Goal: Information Seeking & Learning: Check status

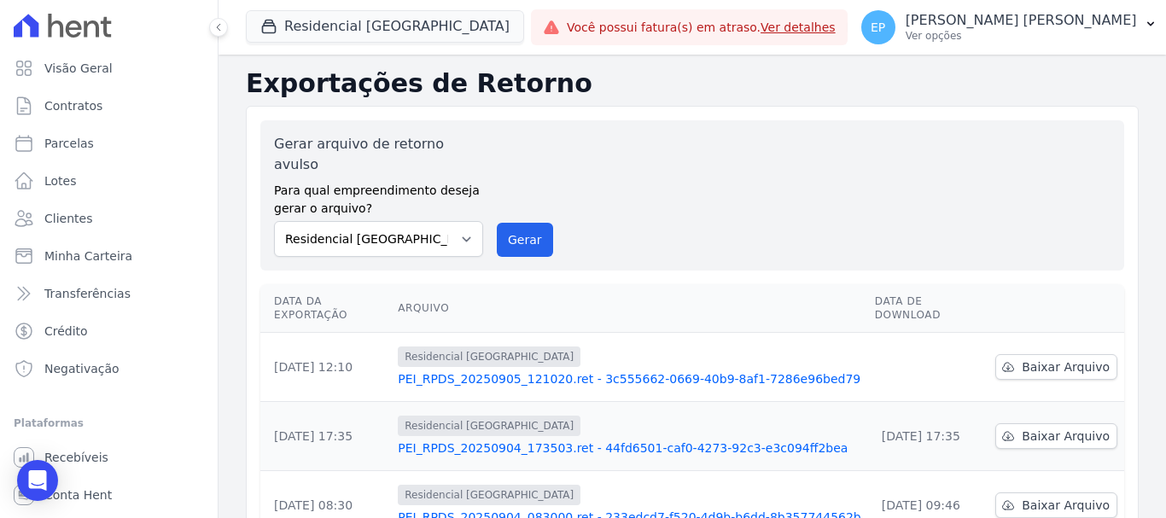
scroll to position [27, 0]
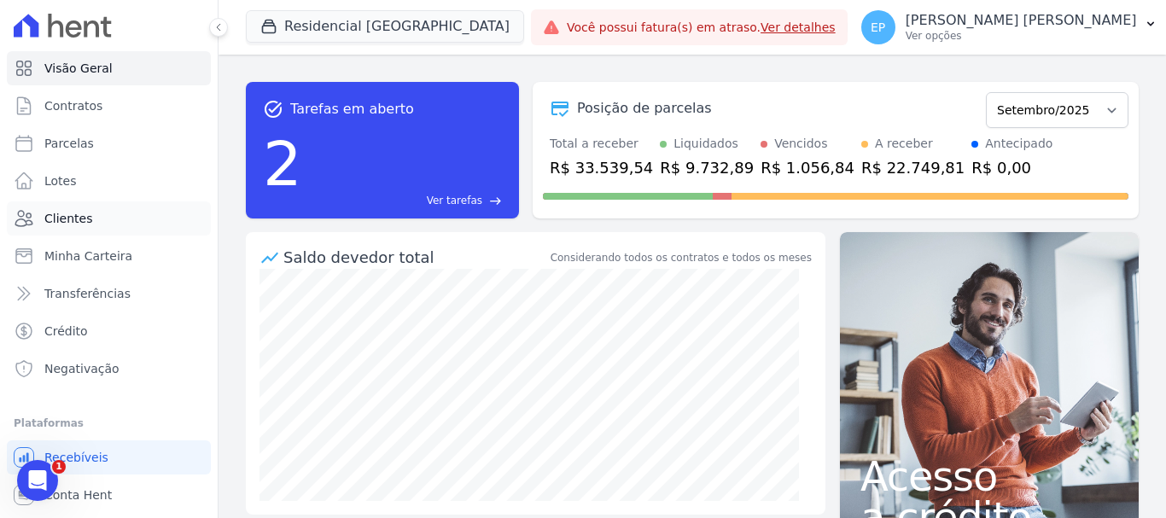
click at [67, 223] on span "Clientes" at bounding box center [68, 218] width 48 height 17
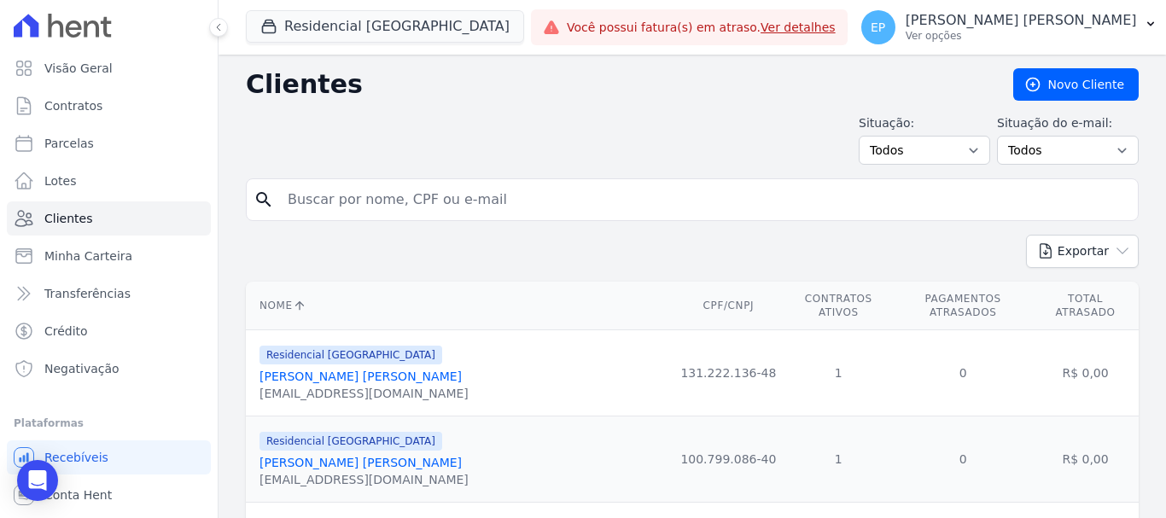
click at [347, 207] on input "search" at bounding box center [704, 200] width 854 height 34
type input "mariel"
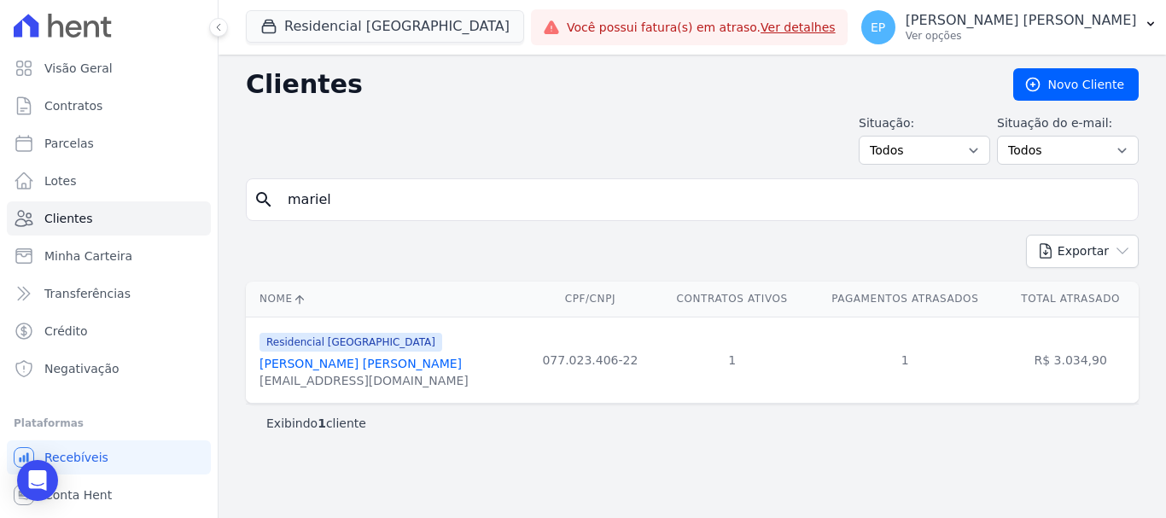
click at [347, 365] on link "[PERSON_NAME] [PERSON_NAME]" at bounding box center [360, 364] width 202 height 14
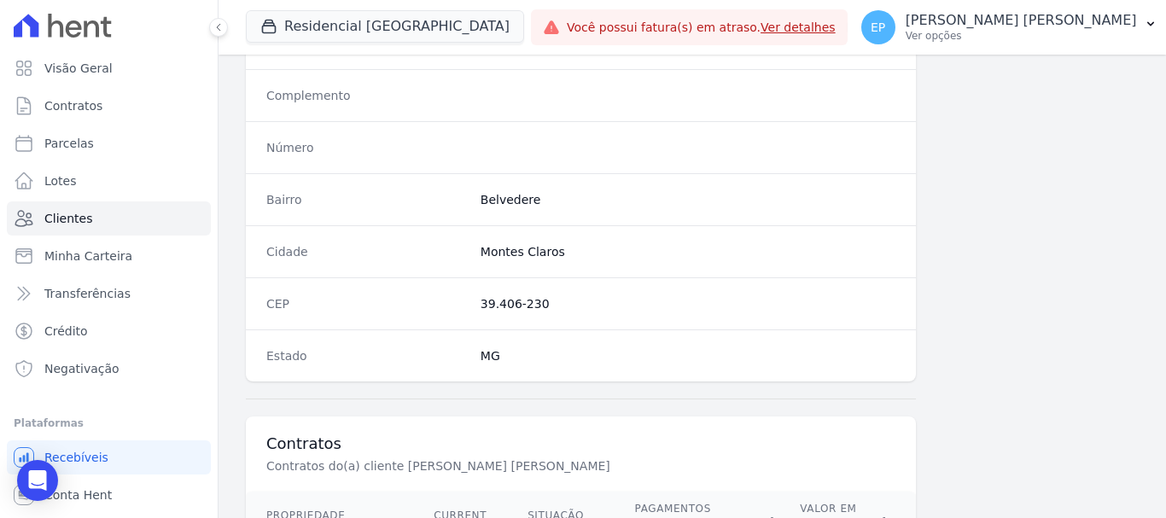
scroll to position [1079, 0]
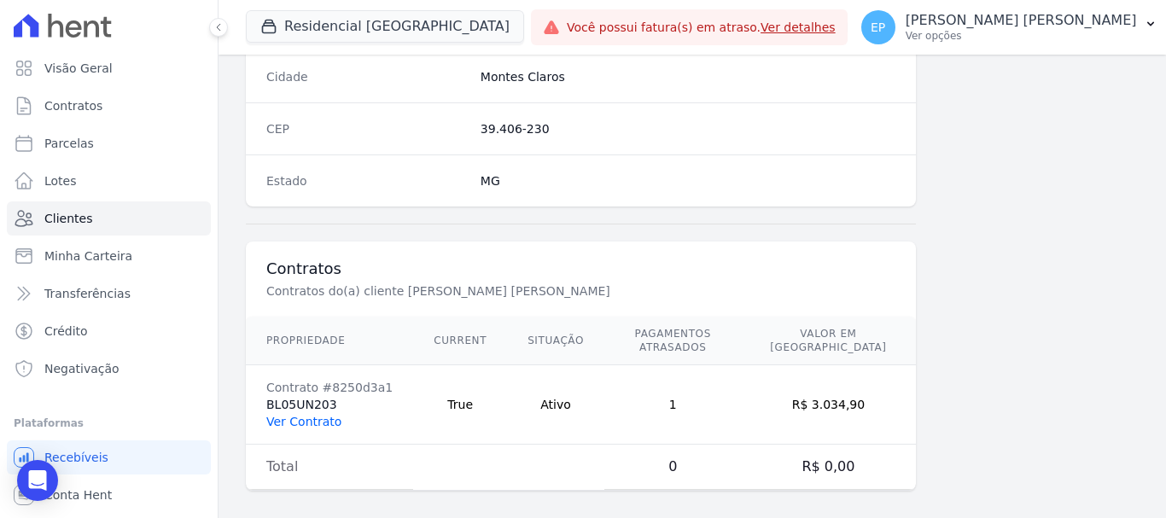
click at [317, 415] on link "Ver Contrato" at bounding box center [303, 422] width 75 height 14
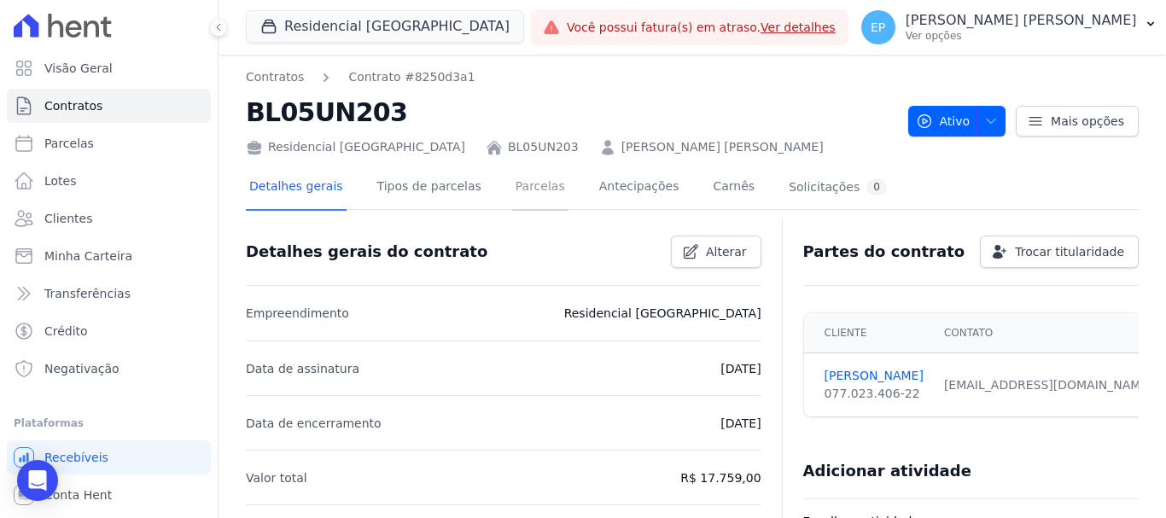
click at [517, 184] on link "Parcelas" at bounding box center [540, 188] width 56 height 45
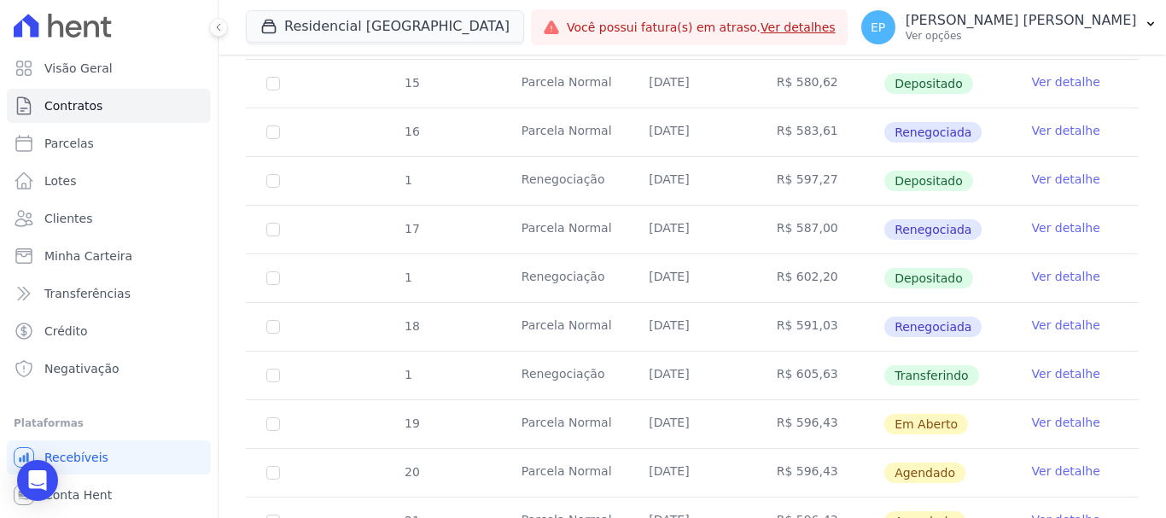
scroll to position [512, 0]
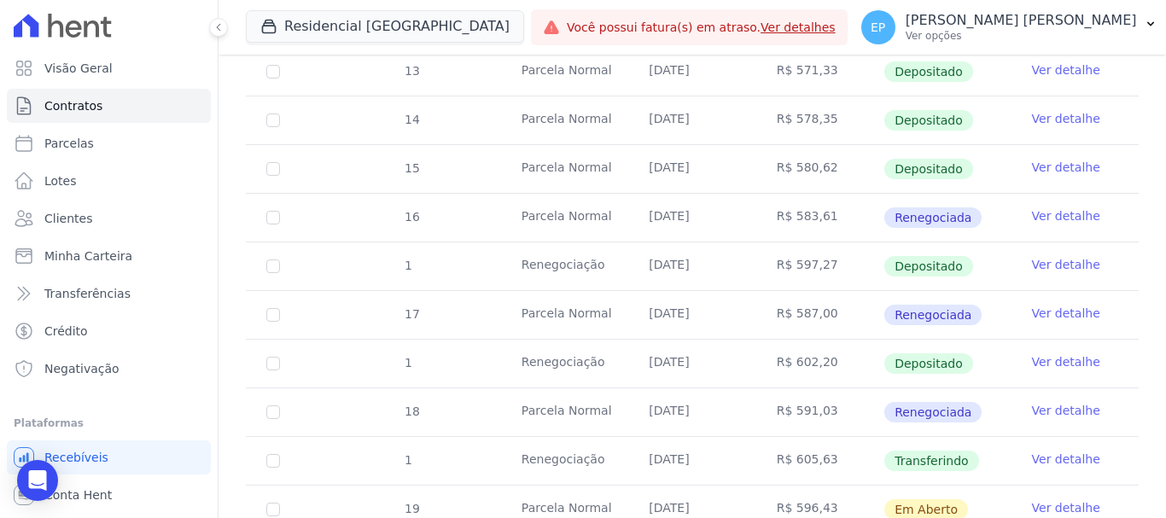
click at [1034, 256] on link "Ver detalhe" at bounding box center [1066, 264] width 68 height 17
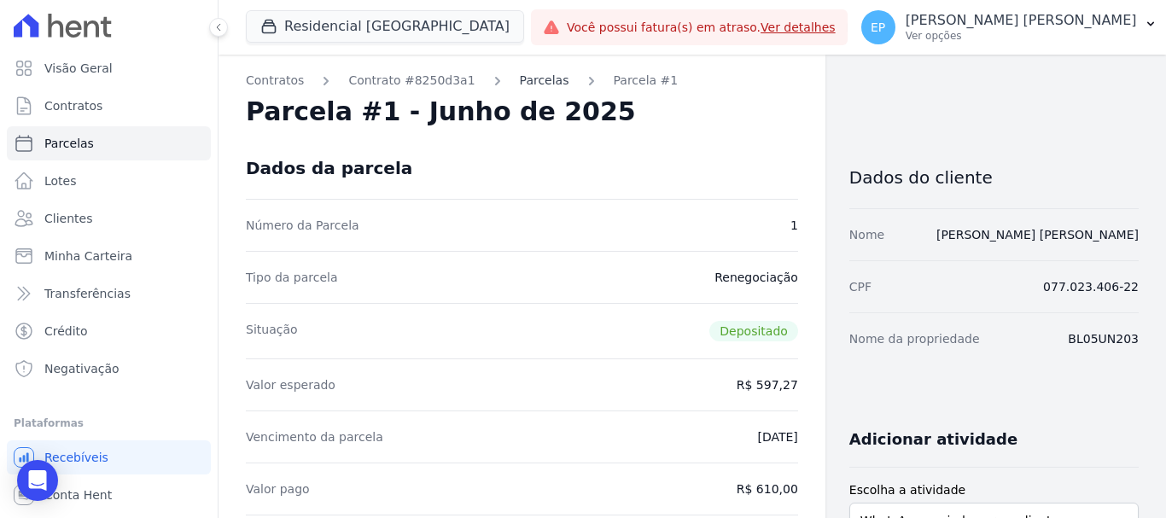
click at [520, 84] on link "Parcelas" at bounding box center [545, 81] width 50 height 18
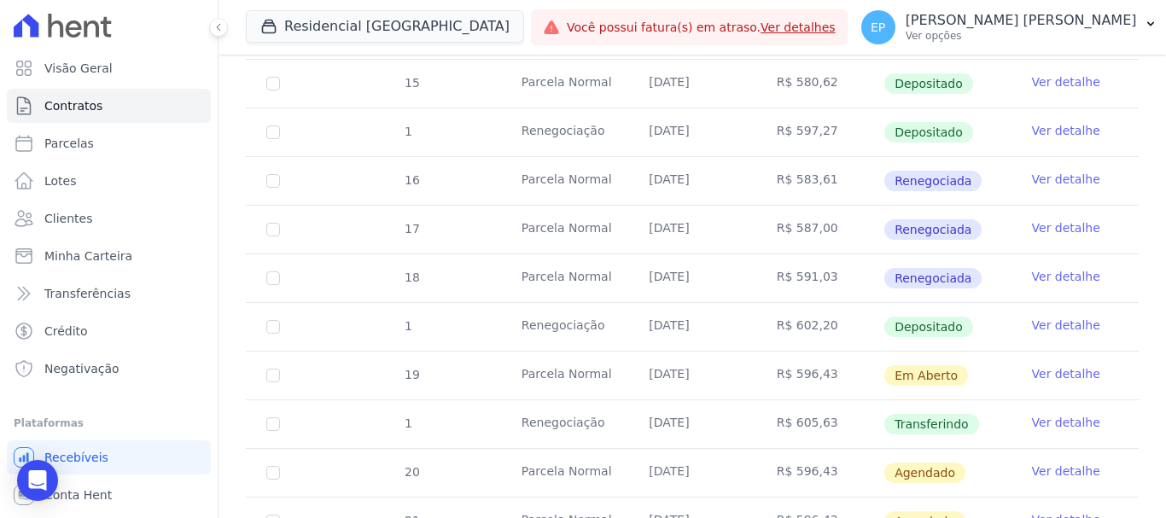
scroll to position [683, 0]
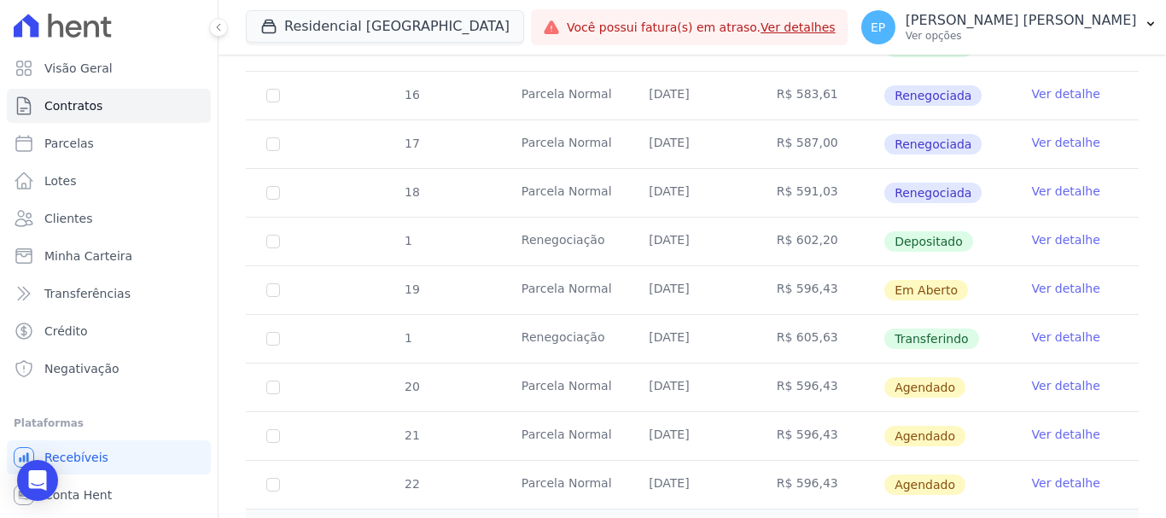
click at [1036, 329] on link "Ver detalhe" at bounding box center [1066, 337] width 68 height 17
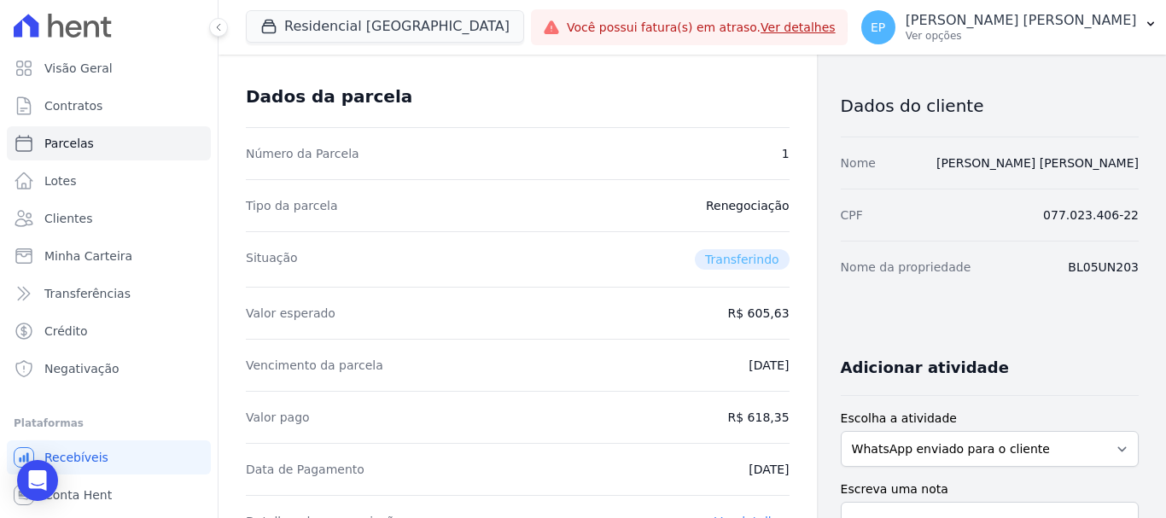
scroll to position [171, 0]
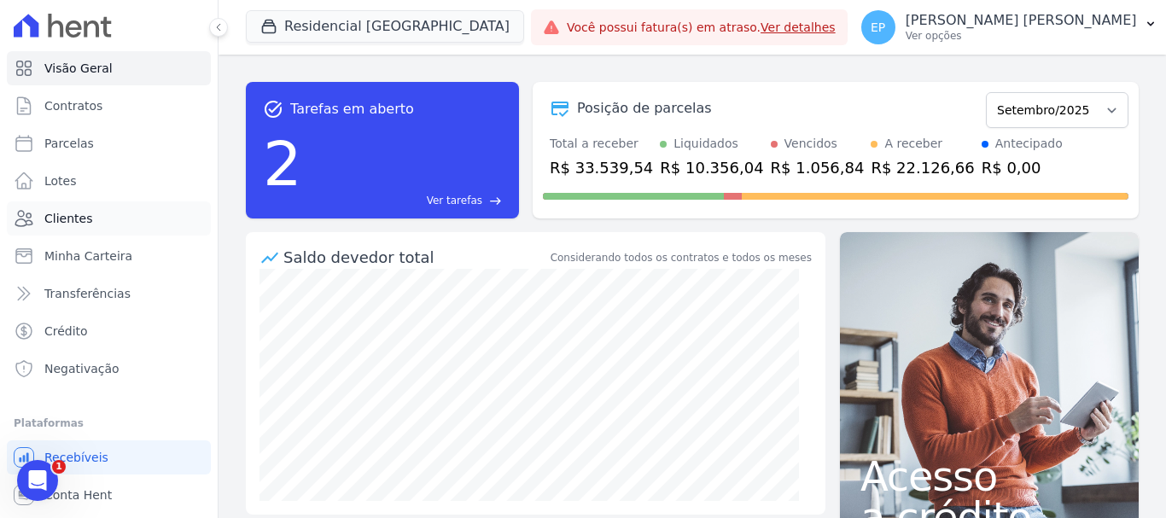
drag, startPoint x: 66, startPoint y: 215, endPoint x: 96, endPoint y: 234, distance: 36.0
click at [66, 216] on span "Clientes" at bounding box center [68, 218] width 48 height 17
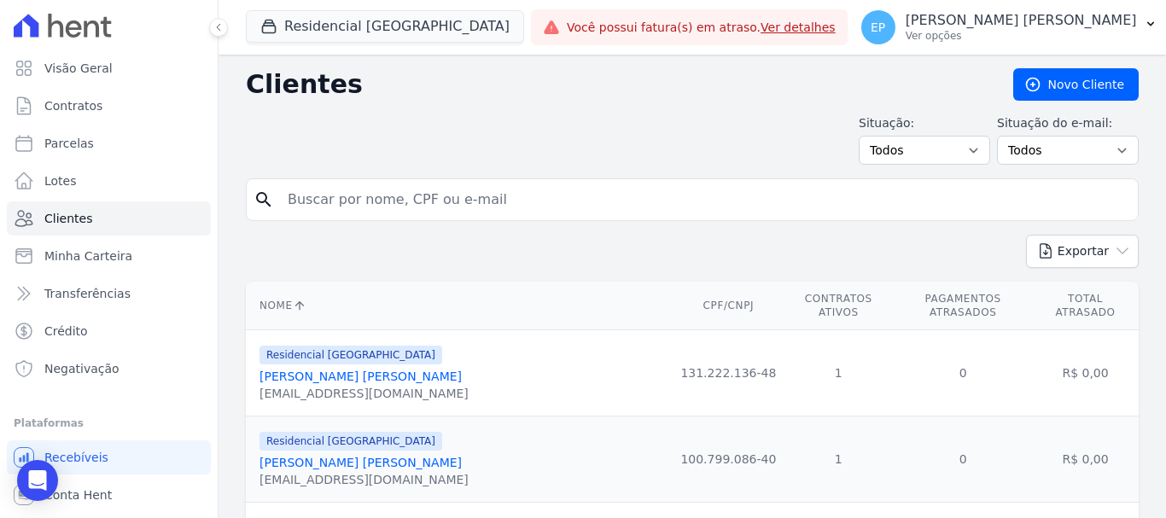
click at [338, 199] on input "search" at bounding box center [704, 200] width 854 height 34
type input "[PERSON_NAME]"
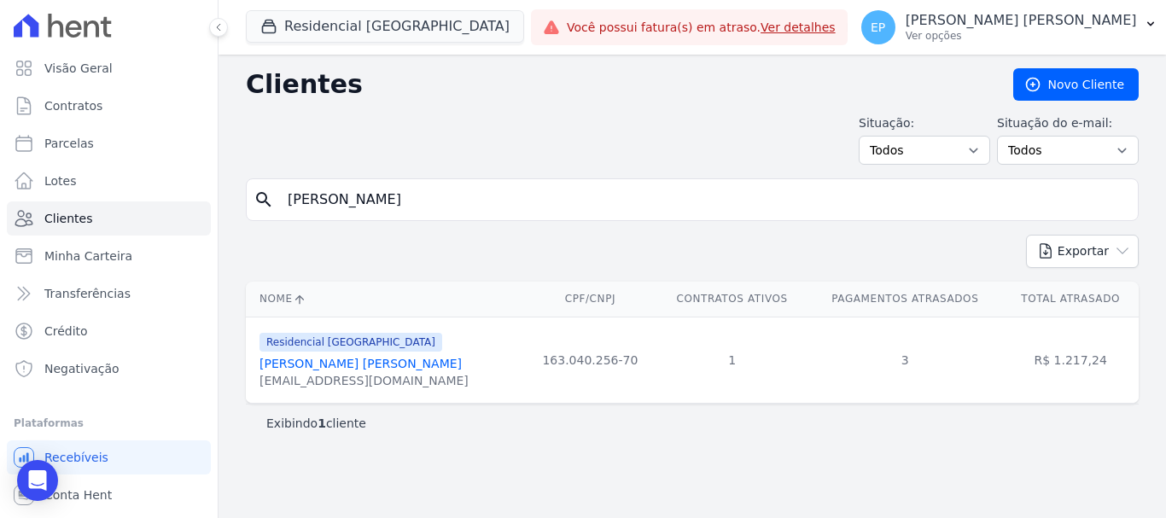
click at [320, 365] on link "[PERSON_NAME] [PERSON_NAME]" at bounding box center [360, 364] width 202 height 14
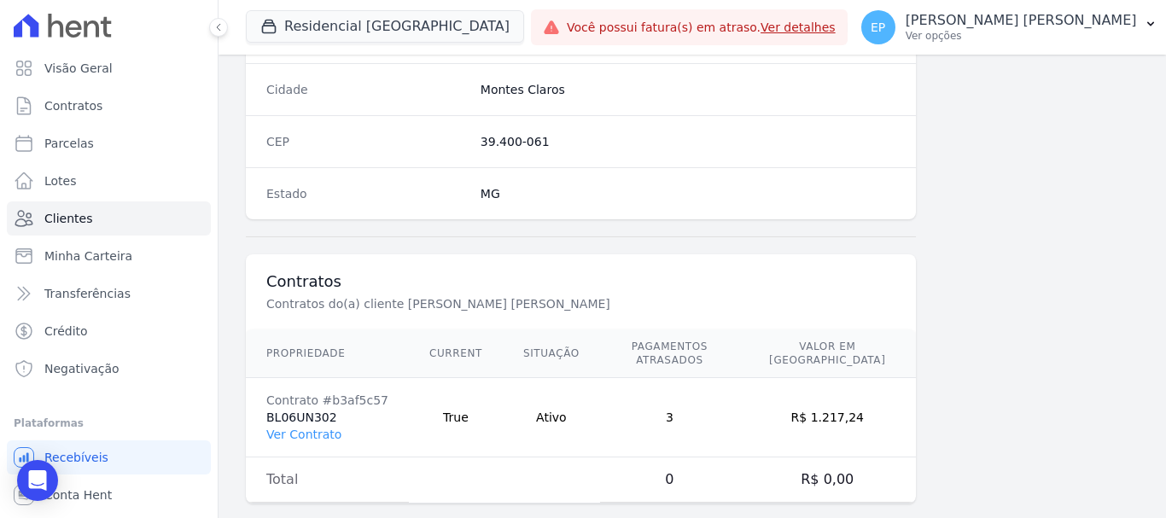
scroll to position [1079, 0]
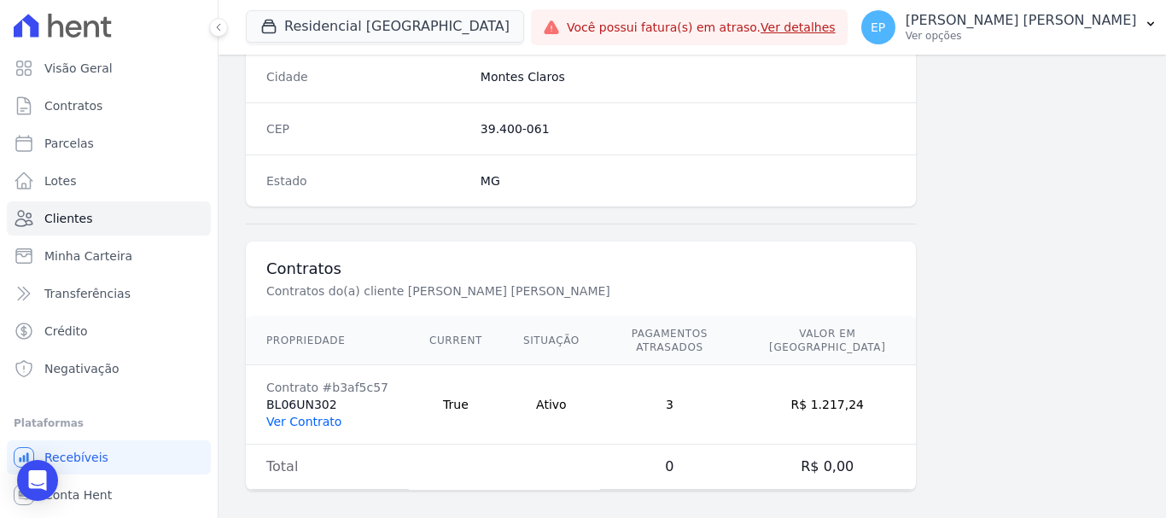
click at [300, 415] on link "Ver Contrato" at bounding box center [303, 422] width 75 height 14
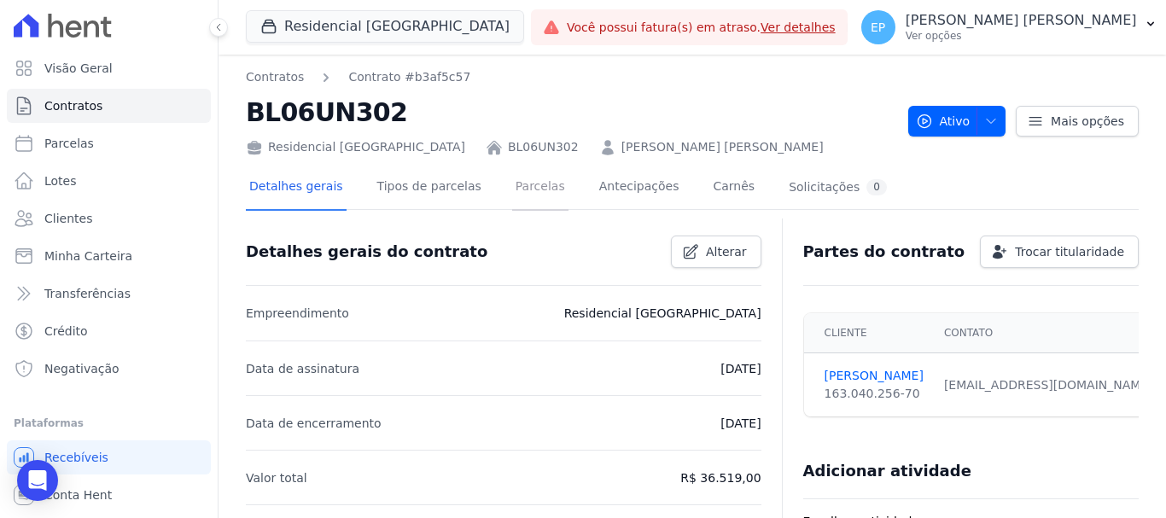
click at [517, 191] on link "Parcelas" at bounding box center [540, 188] width 56 height 45
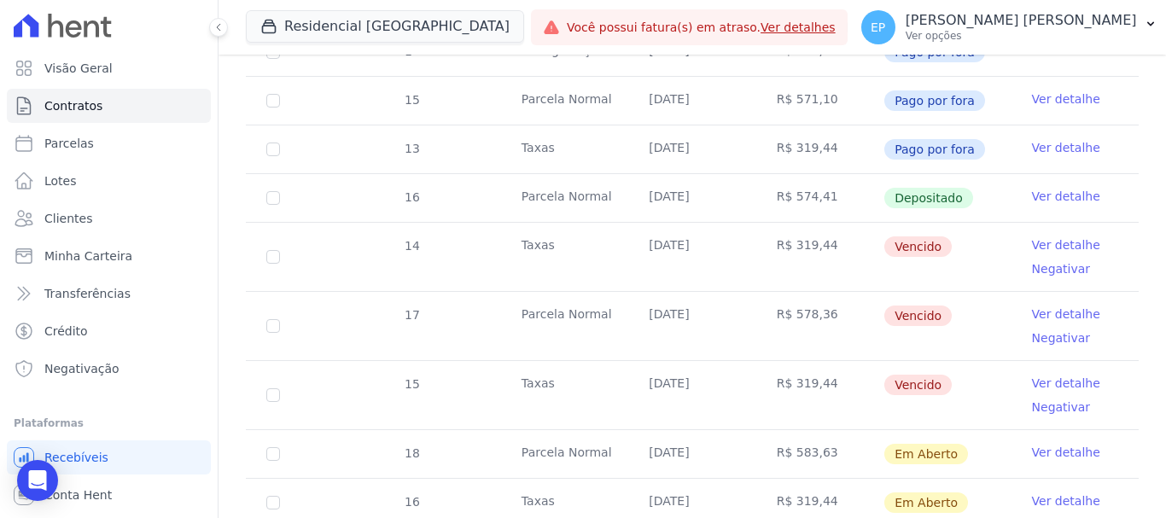
scroll to position [939, 0]
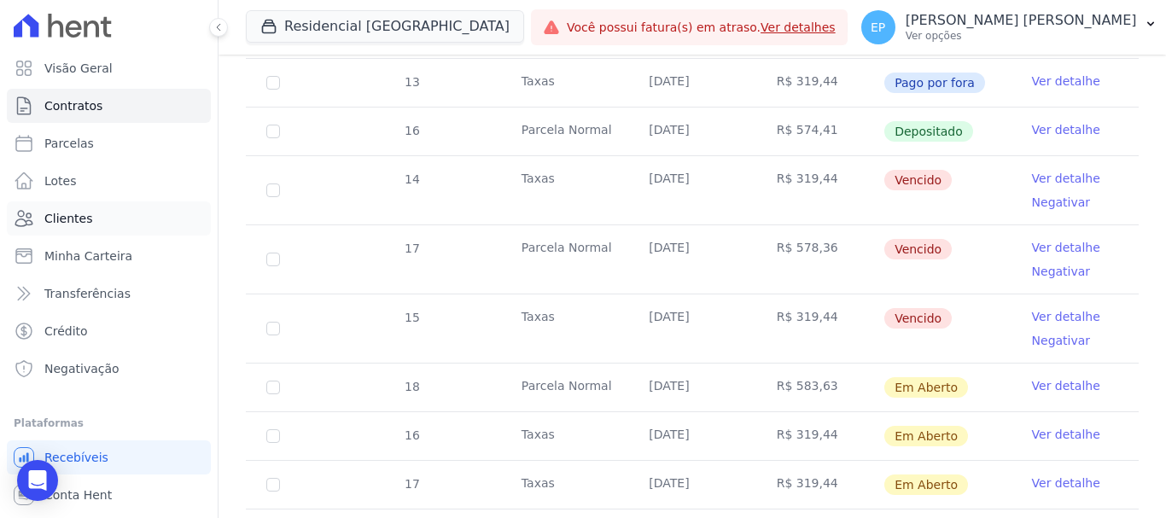
click at [74, 214] on span "Clientes" at bounding box center [68, 218] width 48 height 17
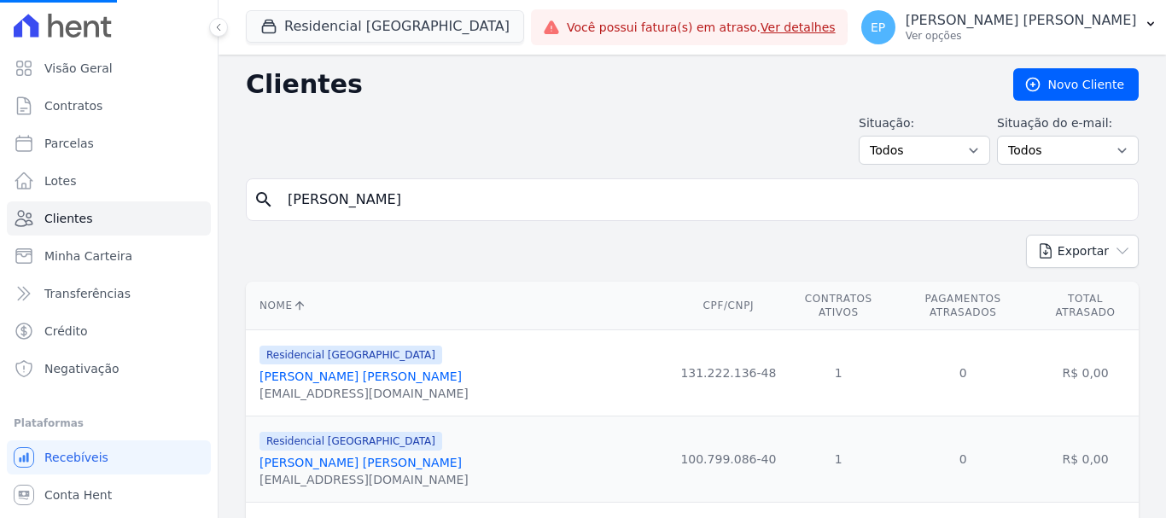
drag, startPoint x: 354, startPoint y: 205, endPoint x: 222, endPoint y: 200, distance: 132.4
type input "ta"
click at [356, 207] on input "search" at bounding box center [704, 200] width 854 height 34
type input "tali"
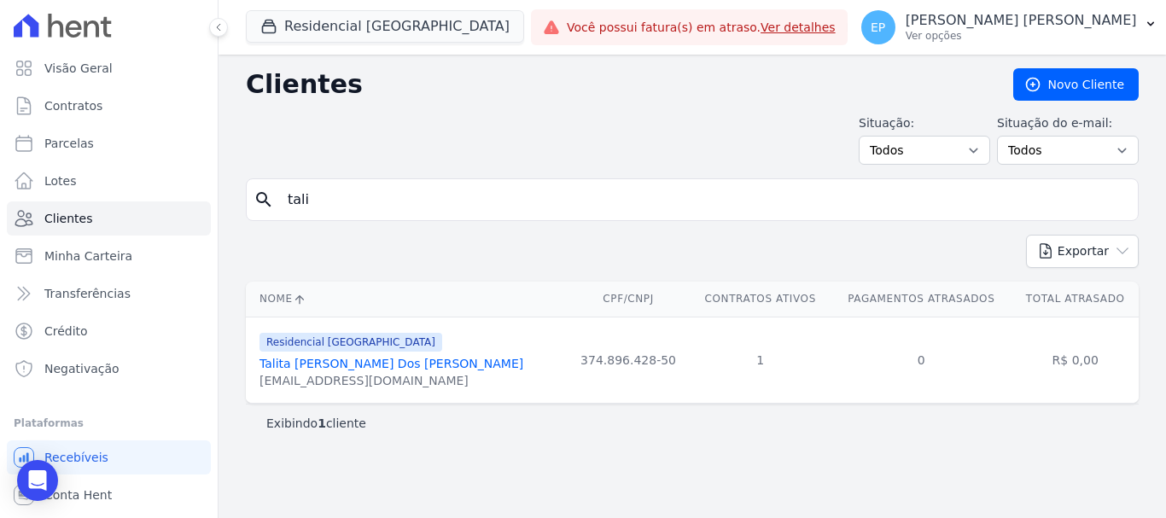
click at [343, 370] on link "Talita Evelin Dos Santos Silva" at bounding box center [391, 364] width 264 height 14
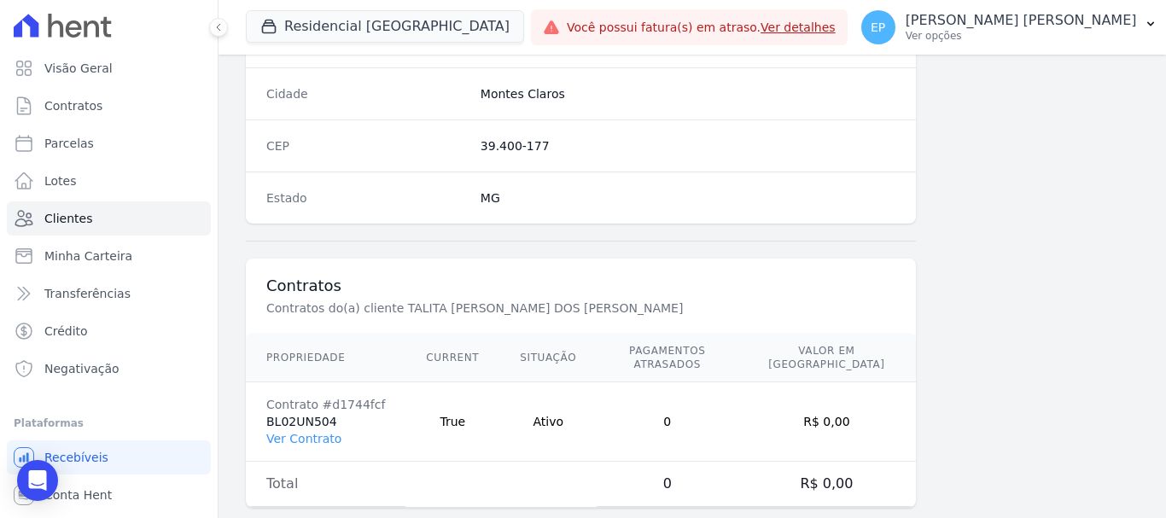
scroll to position [1079, 0]
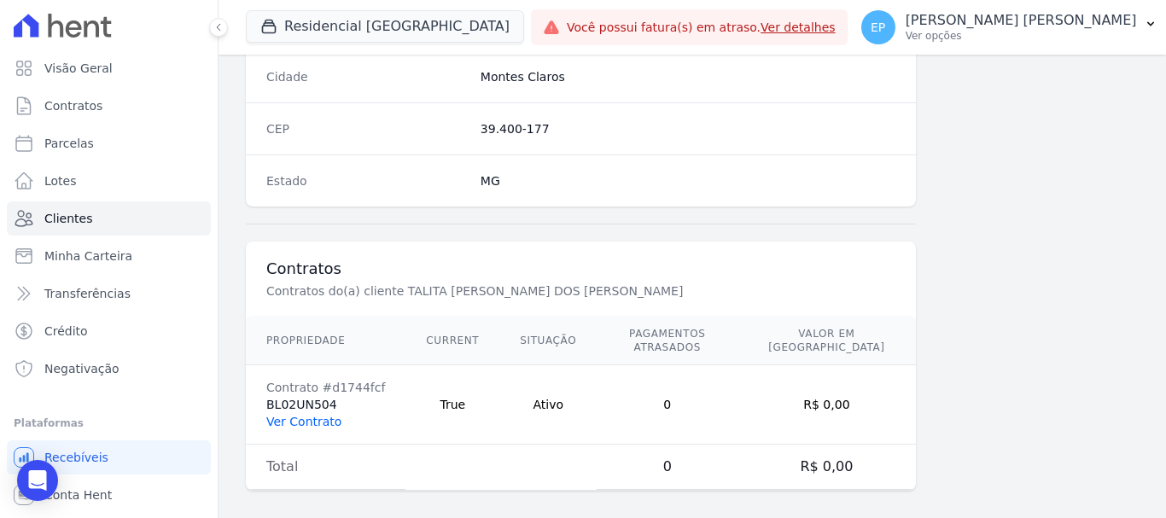
click at [298, 415] on link "Ver Contrato" at bounding box center [303, 422] width 75 height 14
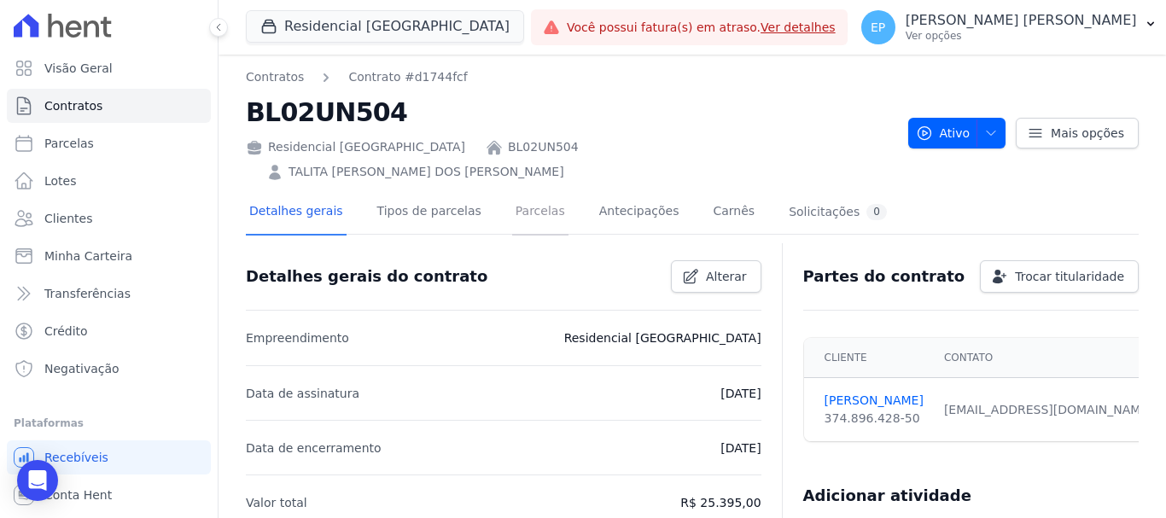
click at [524, 193] on link "Parcelas" at bounding box center [540, 212] width 56 height 45
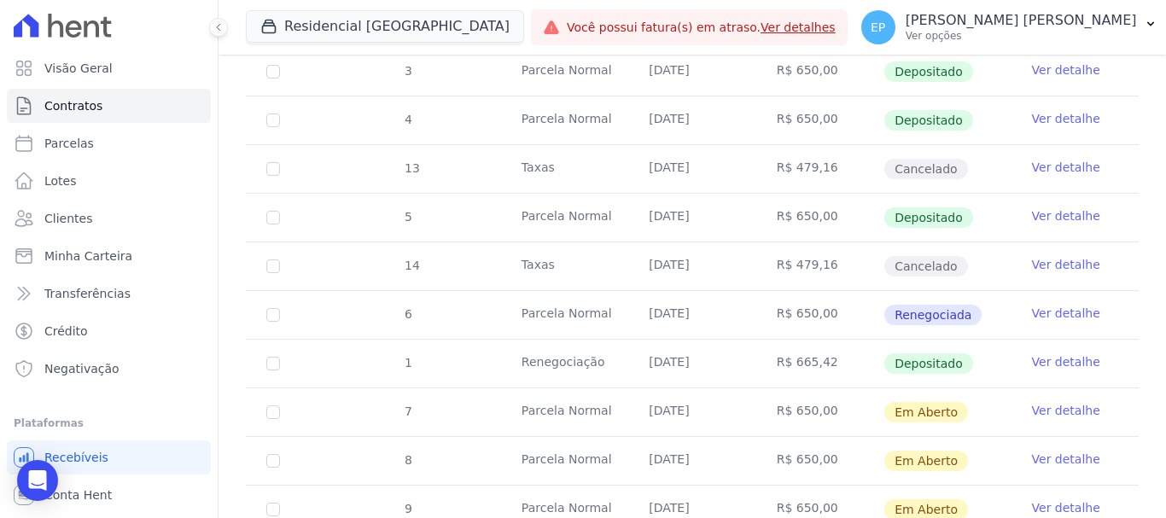
scroll to position [768, 0]
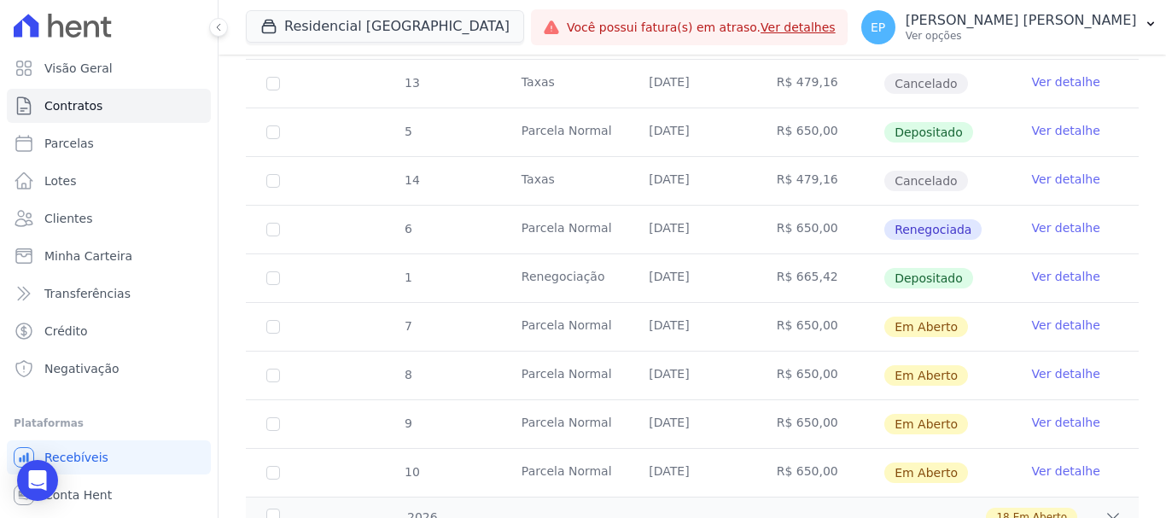
click at [1058, 268] on link "Ver detalhe" at bounding box center [1066, 276] width 68 height 17
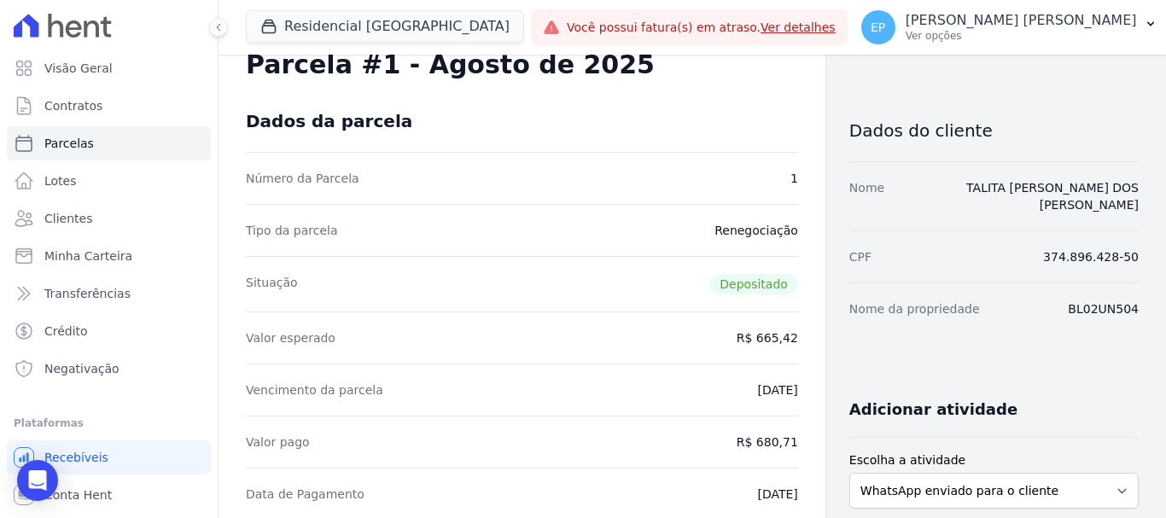
scroll to position [171, 0]
